Goal: Information Seeking & Learning: Learn about a topic

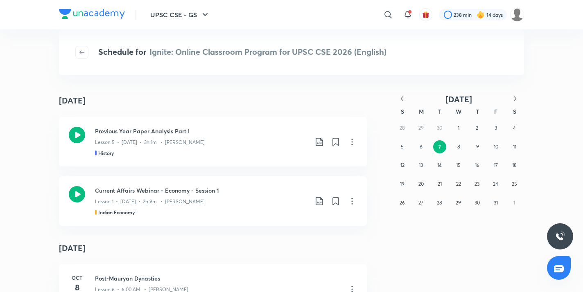
click at [398, 98] on icon "button" at bounding box center [402, 99] width 8 height 8
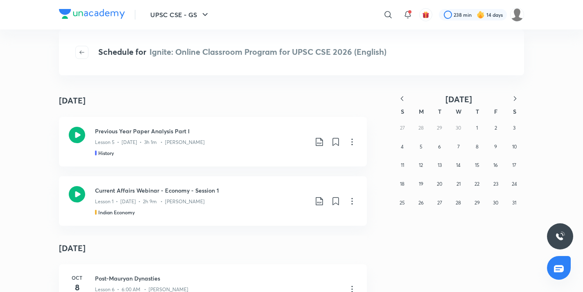
click at [398, 98] on icon "button" at bounding box center [402, 99] width 8 height 8
click at [455, 166] on button "16" at bounding box center [458, 165] width 13 height 13
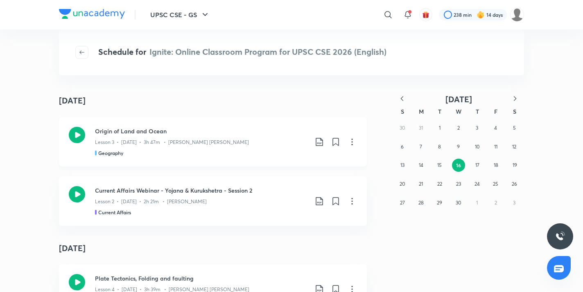
click at [78, 131] on icon at bounding box center [77, 135] width 16 height 16
